Goal: Transaction & Acquisition: Purchase product/service

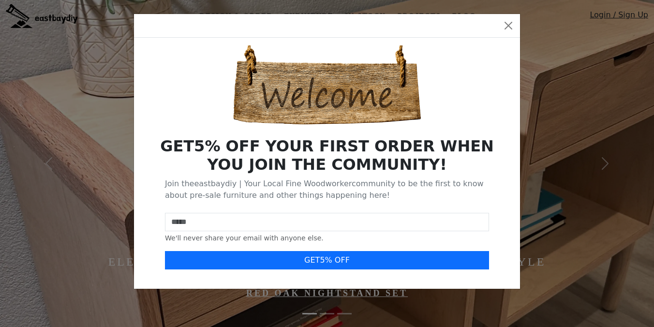
click at [508, 17] on div at bounding box center [327, 26] width 386 height 24
click at [509, 22] on button "Close" at bounding box center [508, 25] width 15 height 15
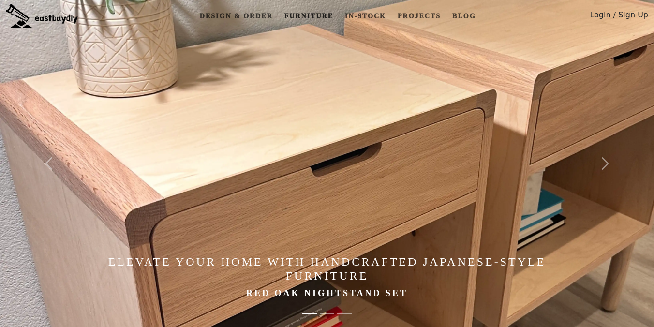
click at [297, 11] on link "Furniture" at bounding box center [309, 16] width 57 height 18
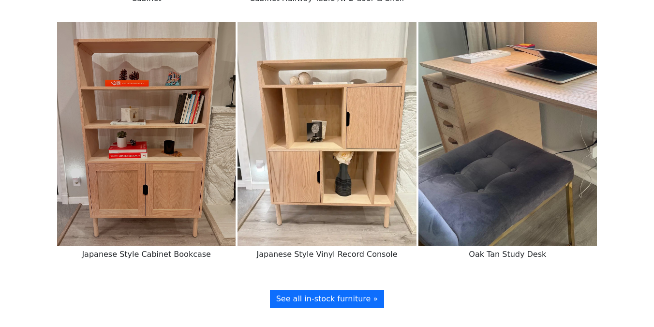
scroll to position [1988, 0]
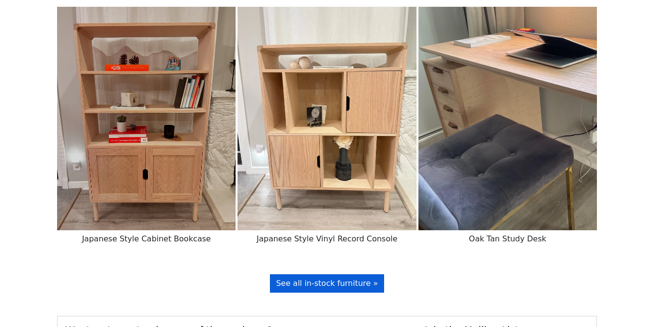
click at [366, 287] on span "See all in-stock furniture »" at bounding box center [327, 283] width 102 height 9
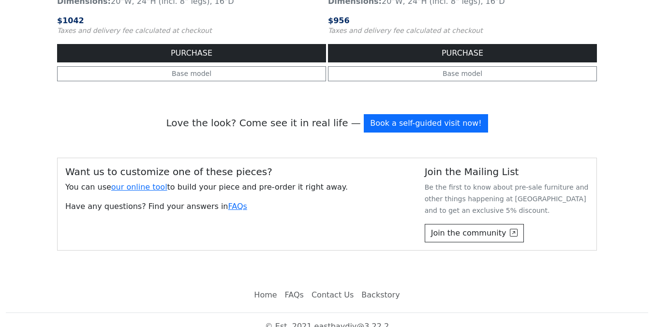
scroll to position [1591, 0]
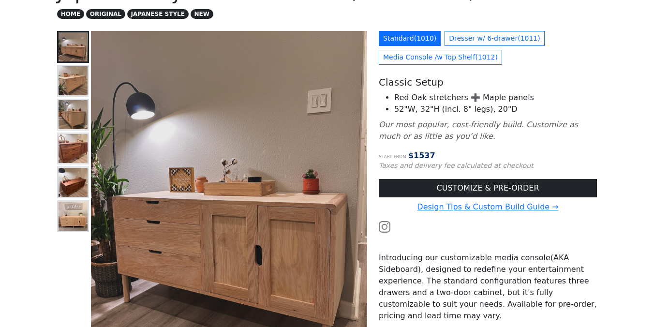
scroll to position [84, 0]
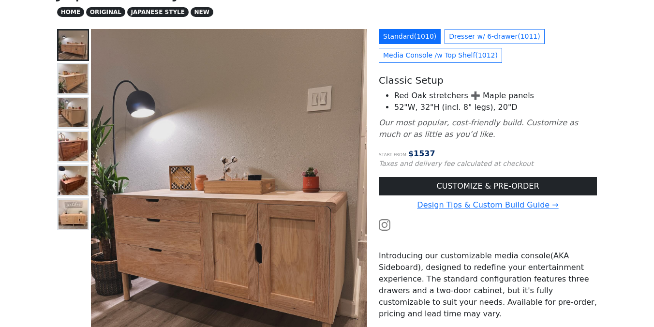
click at [69, 76] on img at bounding box center [73, 78] width 29 height 29
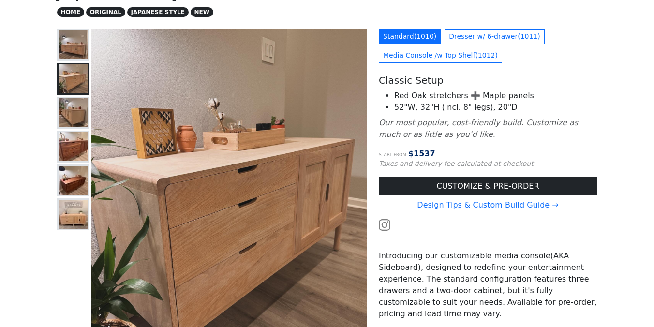
click at [74, 104] on img at bounding box center [73, 112] width 29 height 29
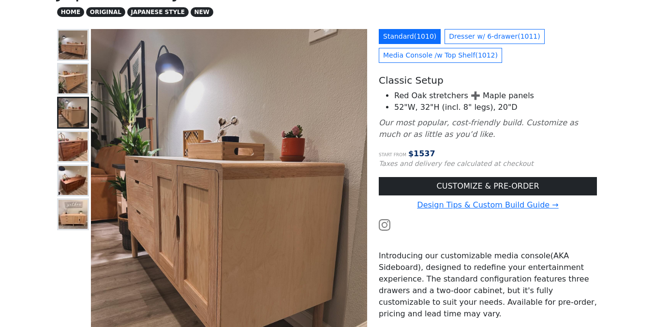
click at [73, 151] on img at bounding box center [73, 146] width 29 height 29
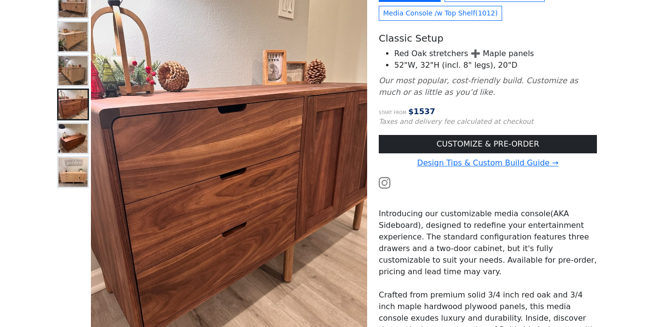
scroll to position [129, 0]
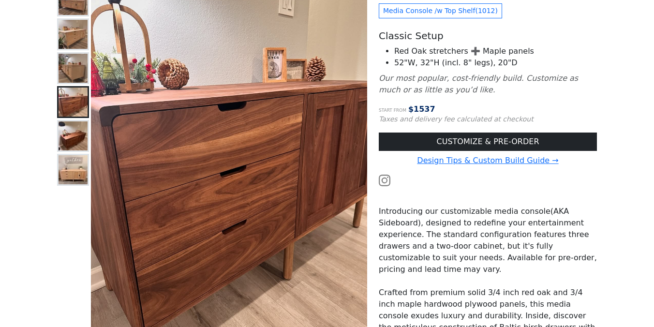
click at [71, 128] on img at bounding box center [73, 135] width 29 height 29
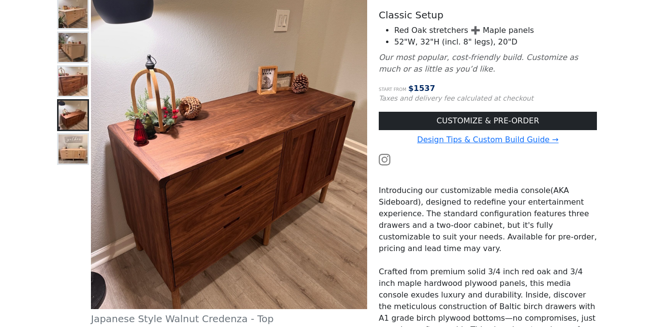
scroll to position [77, 0]
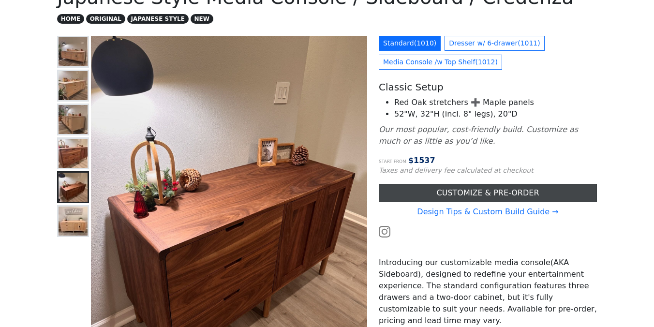
click at [432, 197] on link "CUSTOMIZE & PRE-ORDER" at bounding box center [488, 193] width 218 height 18
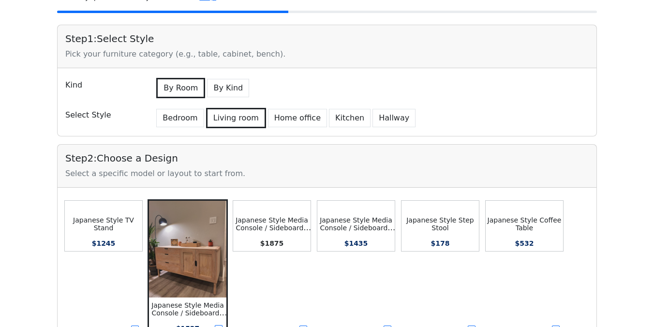
scroll to position [153, 0]
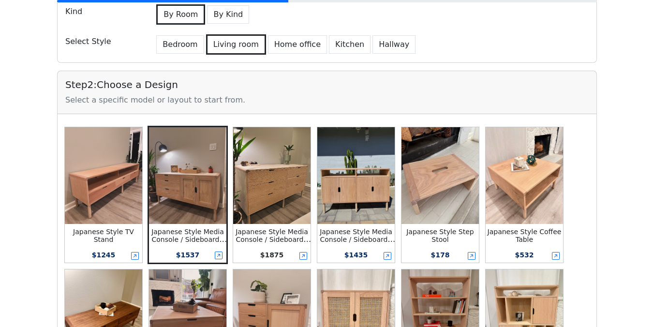
click at [206, 180] on img at bounding box center [187, 175] width 77 height 97
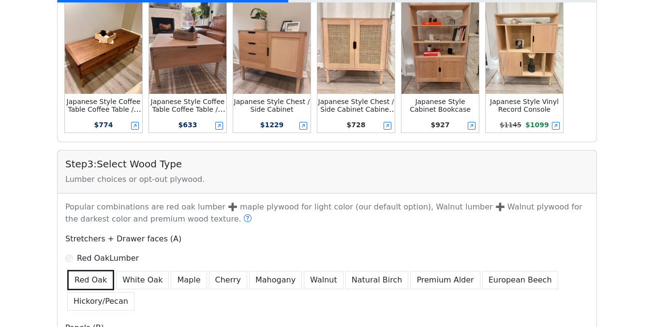
scroll to position [427, 0]
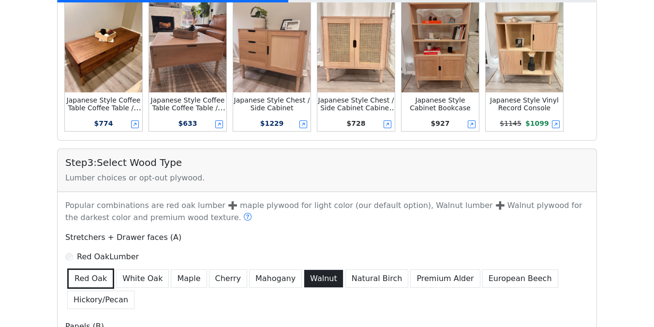
click at [305, 281] on button "Walnut" at bounding box center [324, 279] width 40 height 18
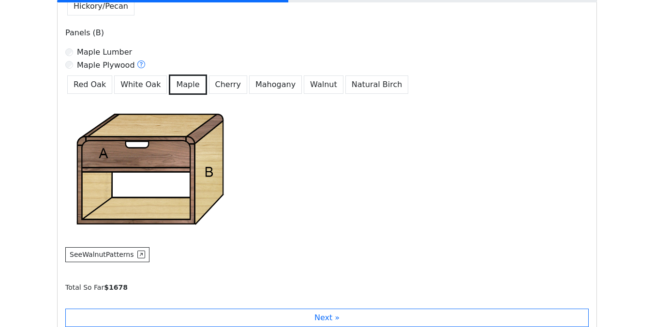
scroll to position [719, 0]
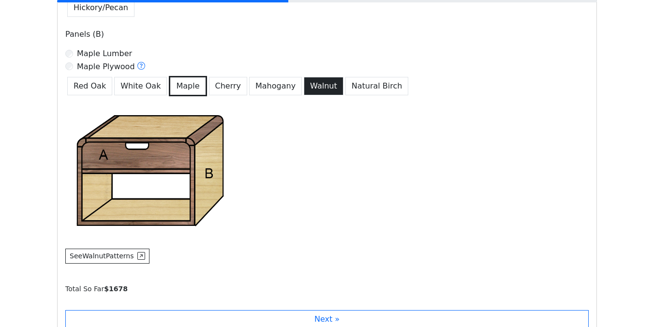
click at [304, 91] on button "Walnut" at bounding box center [324, 86] width 40 height 18
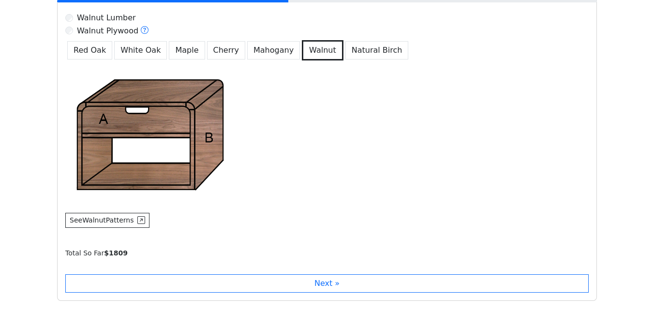
scroll to position [819, 0]
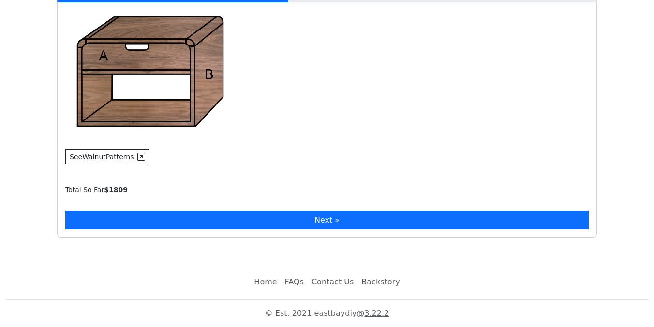
click at [286, 225] on button "Next »" at bounding box center [327, 220] width 524 height 18
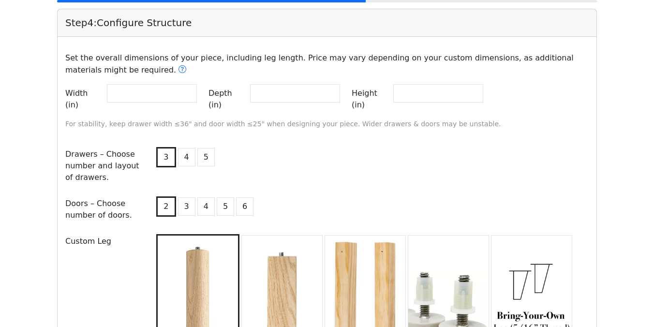
scroll to position [1031, 0]
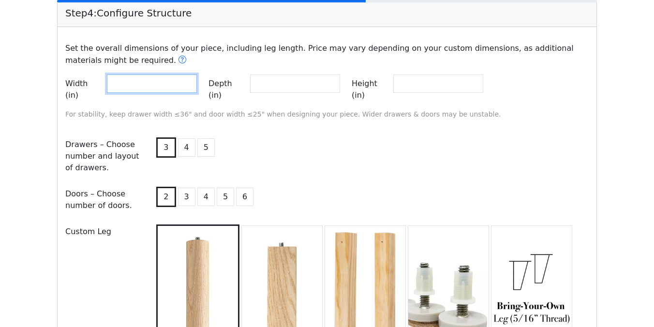
drag, startPoint x: 155, startPoint y: 83, endPoint x: 81, endPoint y: 84, distance: 74.0
click at [81, 84] on div "Width (in) **" at bounding box center [131, 90] width 132 height 30
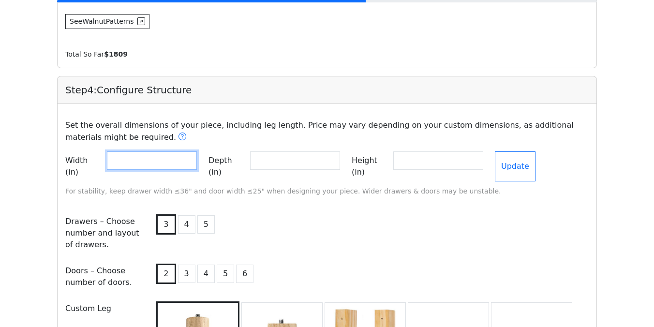
scroll to position [977, 0]
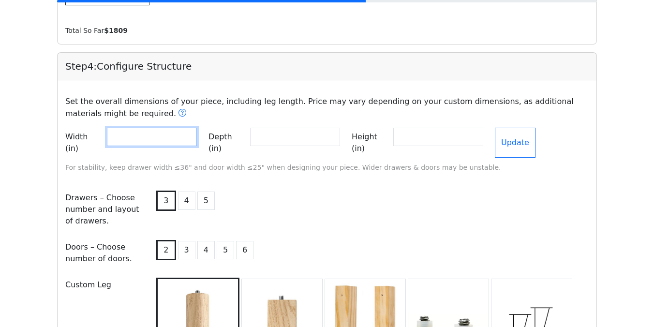
type input "**"
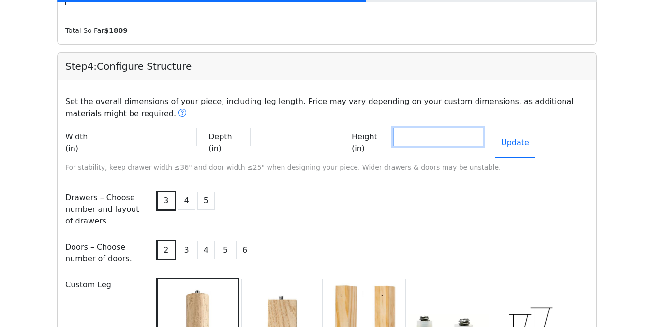
click at [459, 141] on input "**" at bounding box center [438, 137] width 90 height 18
type input "**"
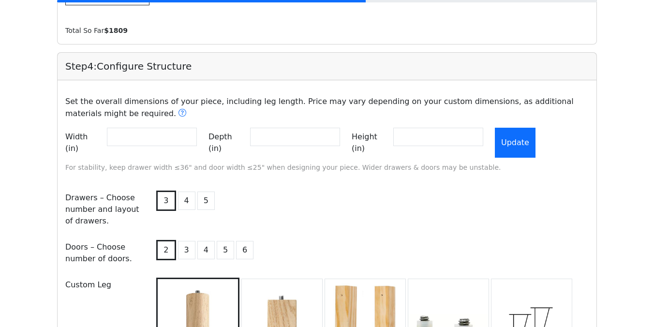
click at [536, 140] on button "Update" at bounding box center [515, 143] width 41 height 30
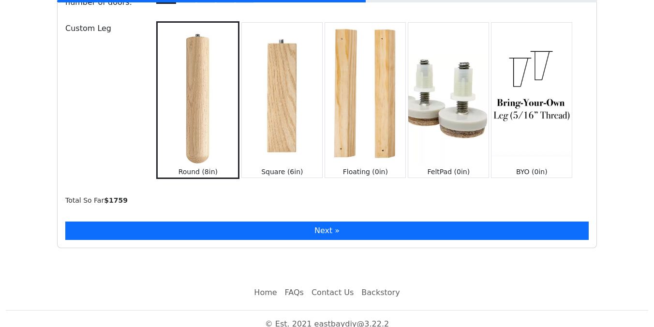
click at [322, 223] on button "Next »" at bounding box center [327, 231] width 524 height 18
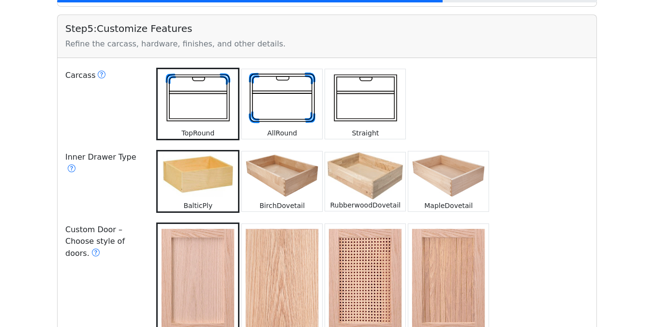
scroll to position [1442, 0]
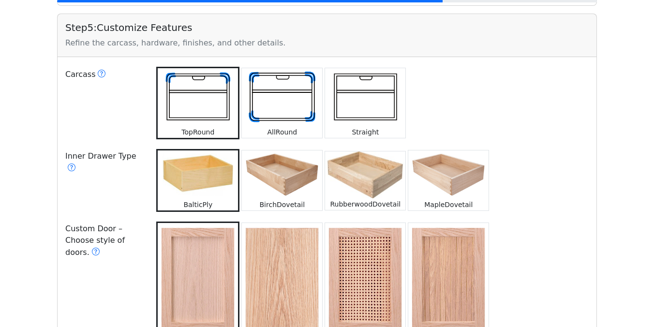
click at [270, 101] on img at bounding box center [282, 97] width 80 height 59
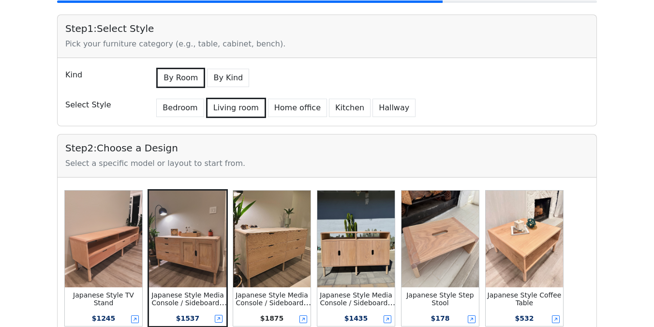
scroll to position [0, 0]
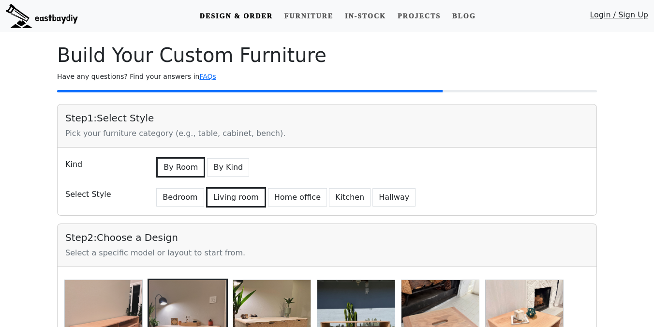
click at [54, 21] on img at bounding box center [42, 16] width 72 height 24
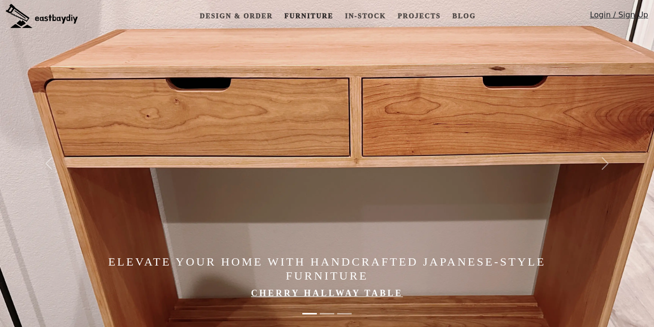
click at [316, 16] on link "Furniture" at bounding box center [309, 16] width 57 height 18
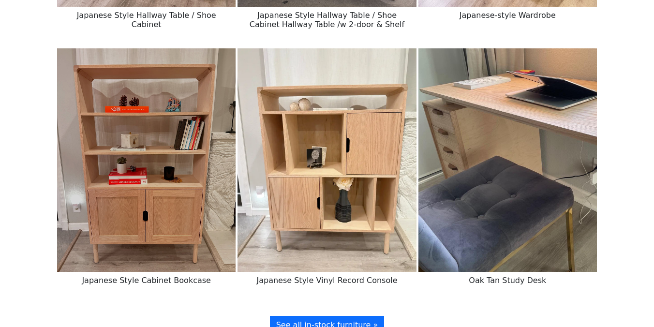
scroll to position [2160, 0]
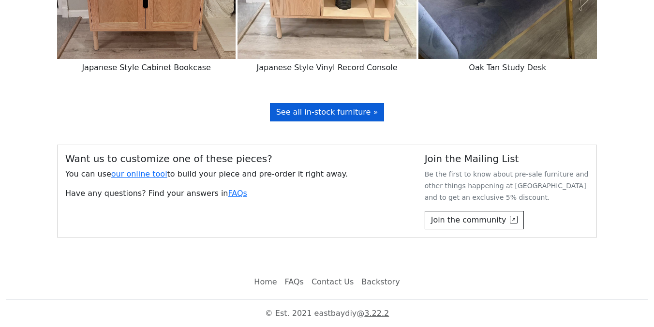
click at [337, 113] on span "See all in-stock furniture »" at bounding box center [327, 111] width 102 height 9
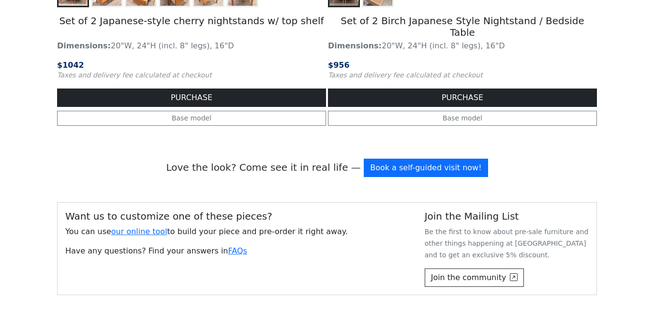
scroll to position [1259, 0]
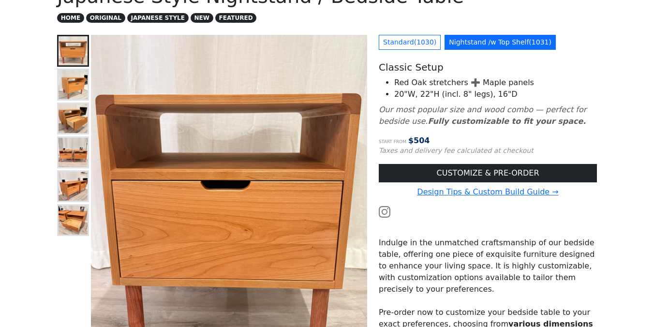
scroll to position [85, 0]
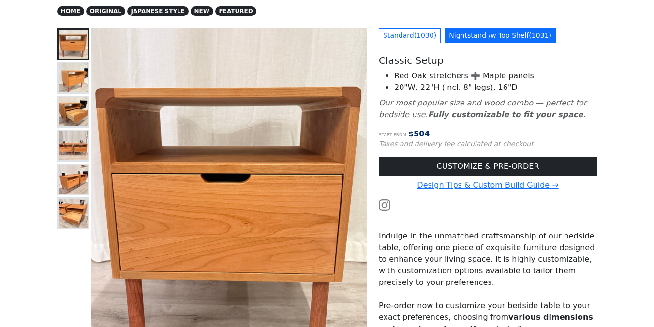
click at [75, 77] on img at bounding box center [73, 77] width 29 height 29
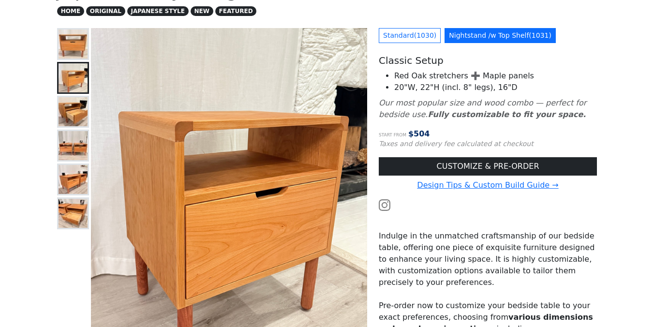
click at [75, 115] on img at bounding box center [73, 111] width 29 height 29
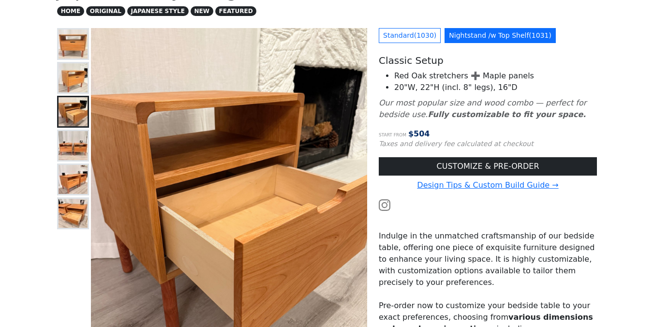
click at [74, 151] on img at bounding box center [73, 145] width 29 height 29
